Goal: Task Accomplishment & Management: Complete application form

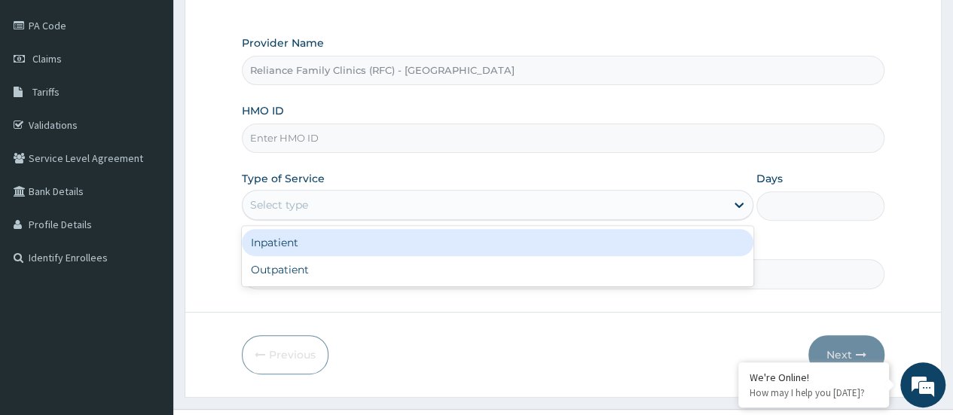
click at [450, 276] on div "Outpatient" at bounding box center [497, 269] width 511 height 27
type input "1"
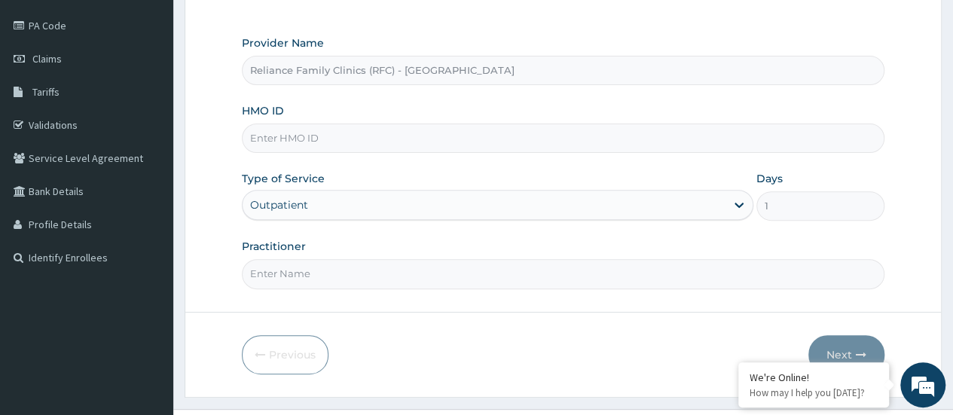
click at [372, 142] on input "HMO ID" at bounding box center [563, 138] width 643 height 29
paste input "GSV/10041/A"
type input "GSV/10041/A"
click at [460, 272] on input "Practitioner" at bounding box center [563, 273] width 643 height 29
type input "Specialist Chiedozie"
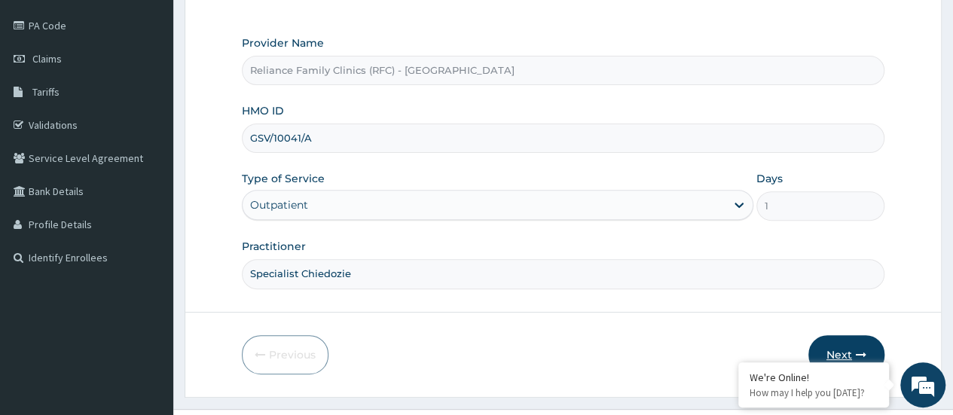
click at [847, 344] on button "Next" at bounding box center [846, 354] width 76 height 39
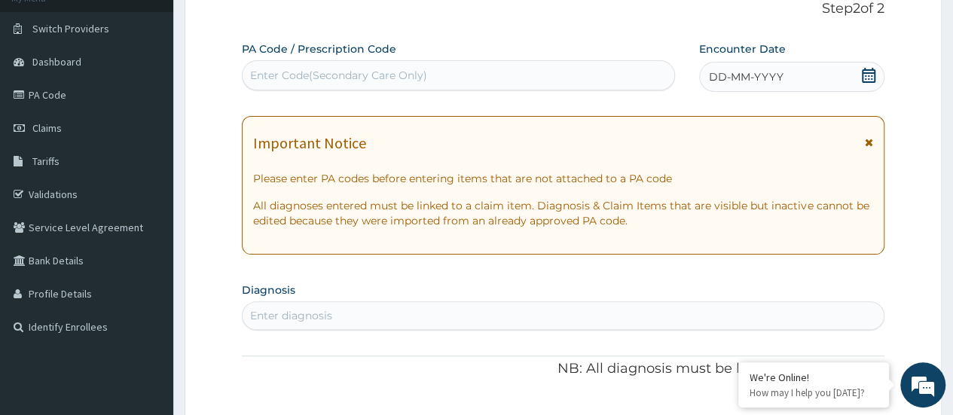
scroll to position [92, 0]
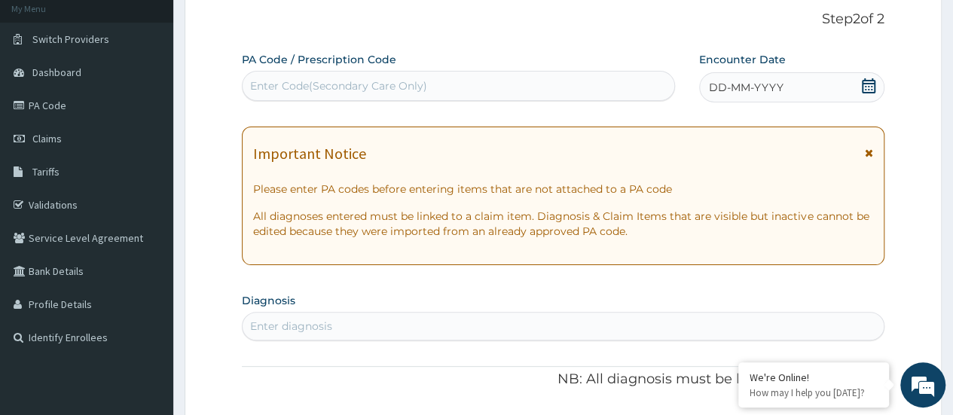
click at [758, 93] on span "DD-MM-YYYY" at bounding box center [746, 87] width 75 height 15
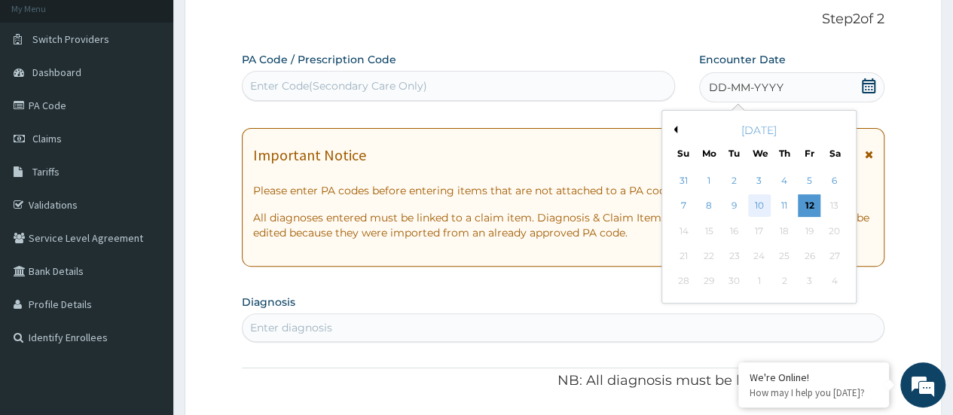
click at [758, 212] on div "10" at bounding box center [758, 206] width 23 height 23
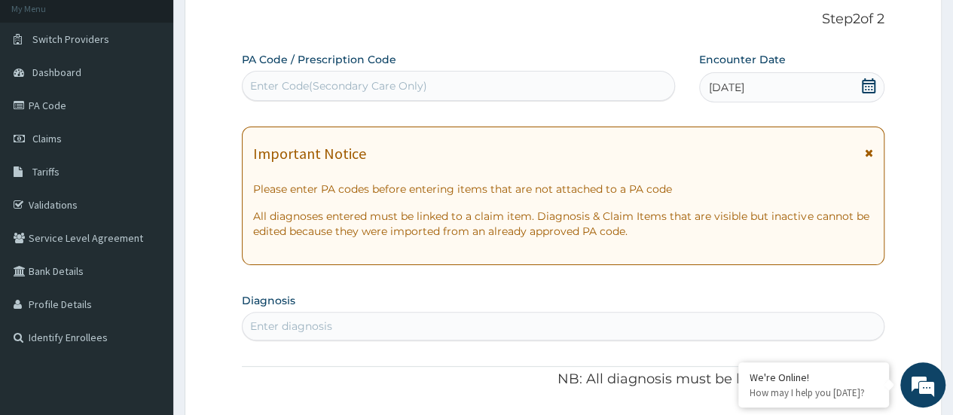
paste input "GSV/10041/A"
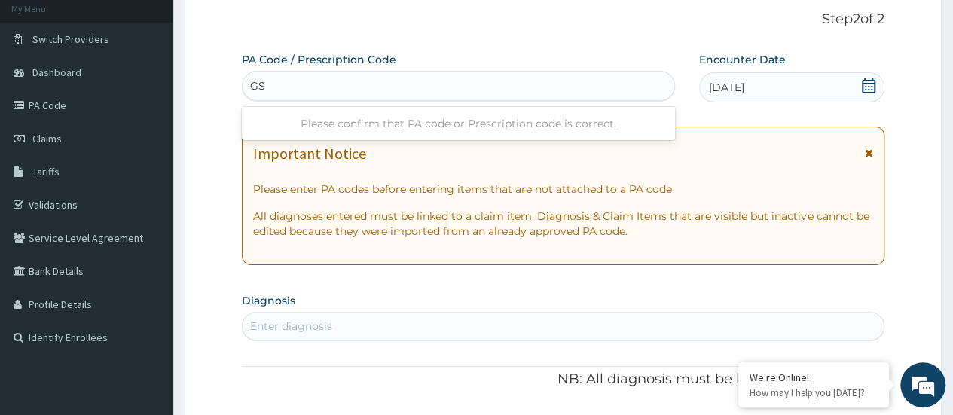
type input "G"
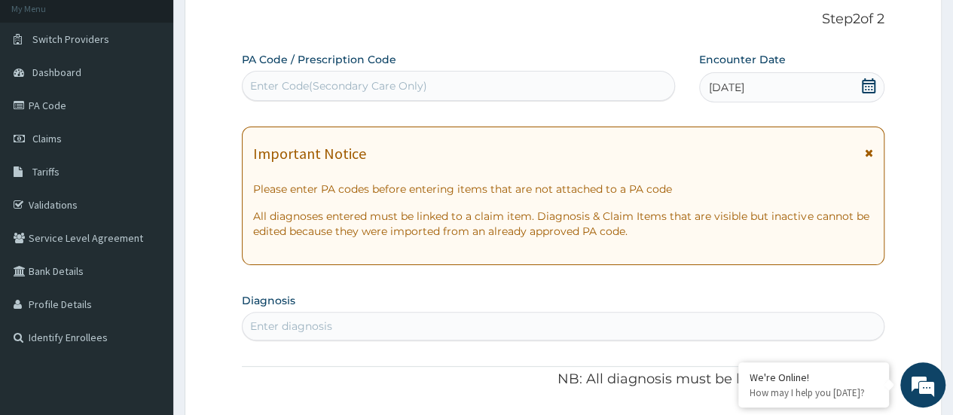
paste input "PA/566252"
type input "PA/566252"
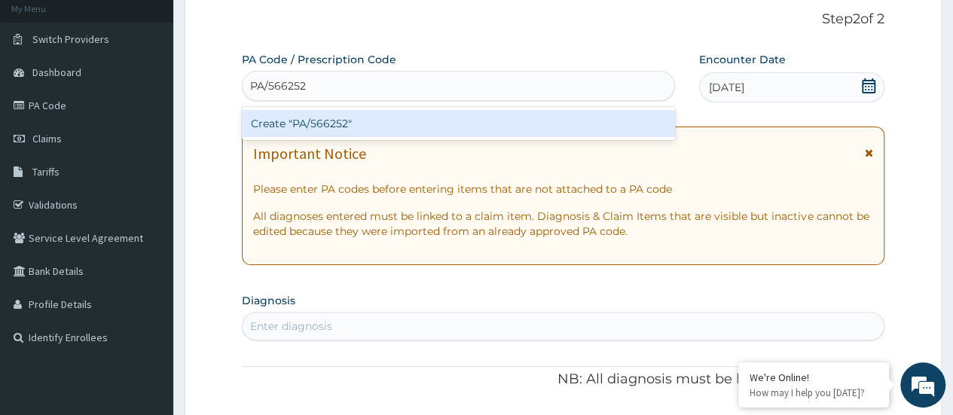
click at [482, 119] on div "Create "PA/566252"" at bounding box center [458, 123] width 432 height 27
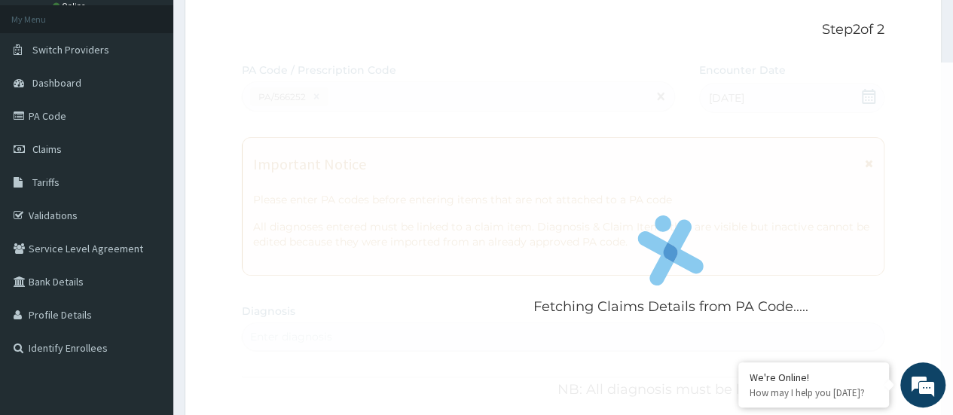
scroll to position [85, 0]
